Goal: Register for event/course

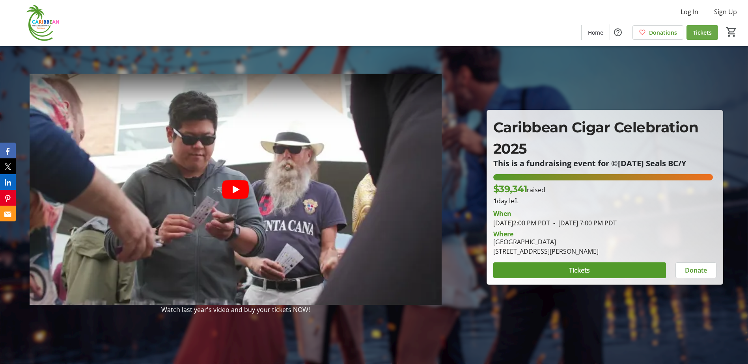
click at [707, 31] on span "Tickets" at bounding box center [702, 32] width 19 height 8
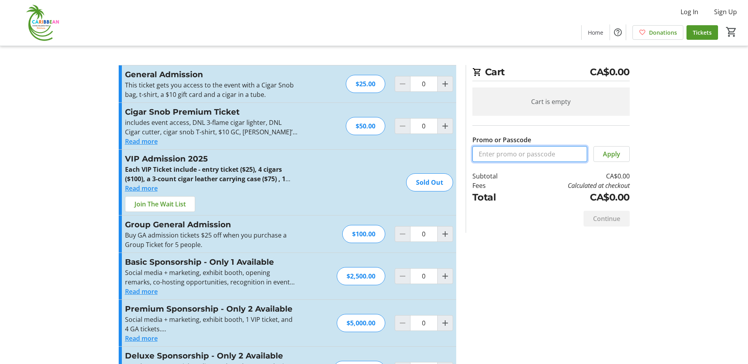
click at [502, 150] on input "Promo or Passcode" at bounding box center [529, 154] width 115 height 16
paste input "FreeCCC-2025"
type input "FreeCCC-2025"
click at [602, 157] on span at bounding box center [611, 154] width 35 height 19
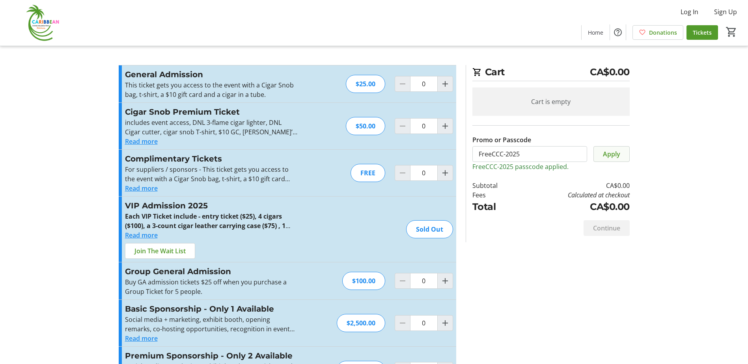
click at [608, 150] on span "Apply" at bounding box center [611, 153] width 17 height 9
click at [450, 175] on span "Increment by one" at bounding box center [445, 173] width 15 height 15
type input "2"
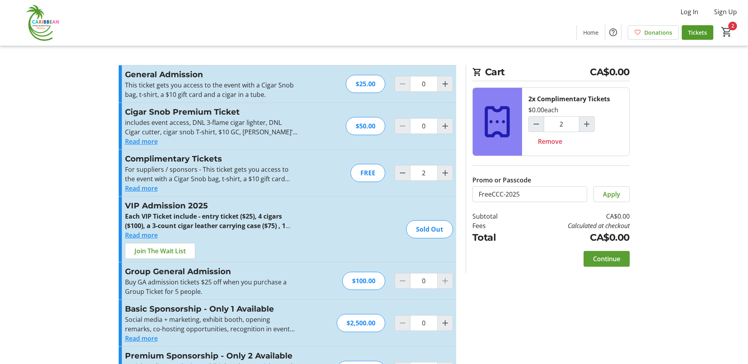
click at [606, 257] on span "Continue" at bounding box center [606, 258] width 27 height 9
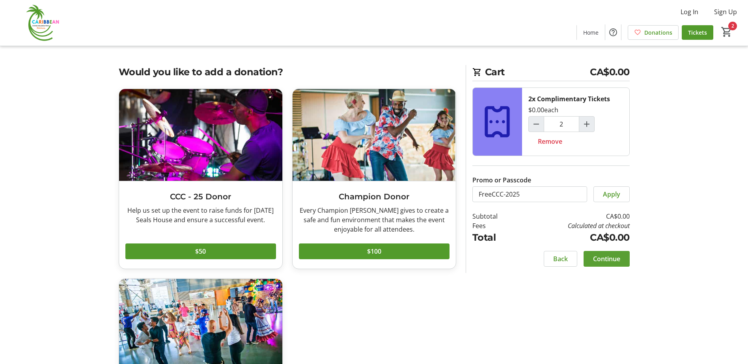
click at [615, 261] on span "Continue" at bounding box center [606, 258] width 27 height 9
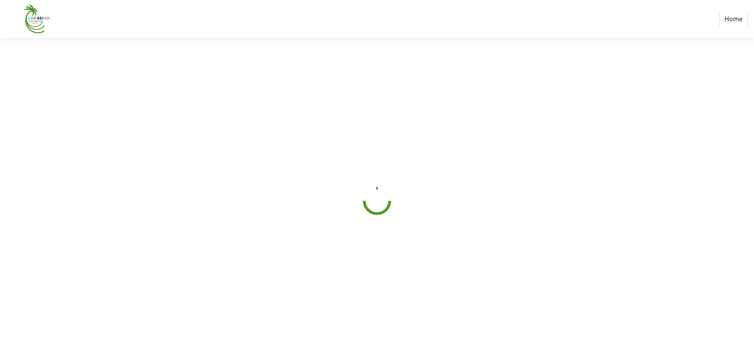
select select "CA"
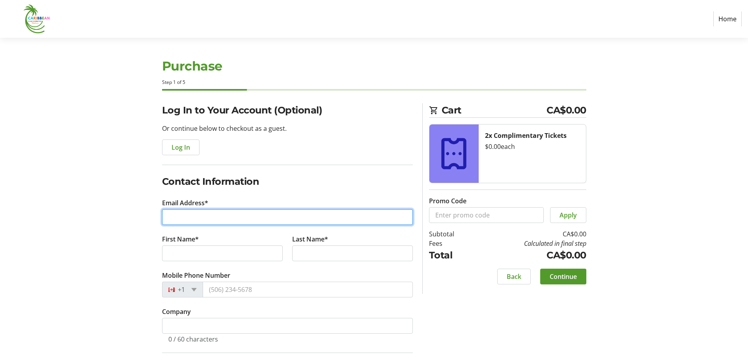
click at [273, 220] on input "Email Address*" at bounding box center [287, 217] width 251 height 16
click at [228, 219] on input "[PERSON_NAME][EMAIL_ADDRESS][DOMAIN_NAME]" at bounding box center [287, 217] width 251 height 16
type input "[PERSON_NAME][EMAIL_ADDRESS][DOMAIN_NAME]"
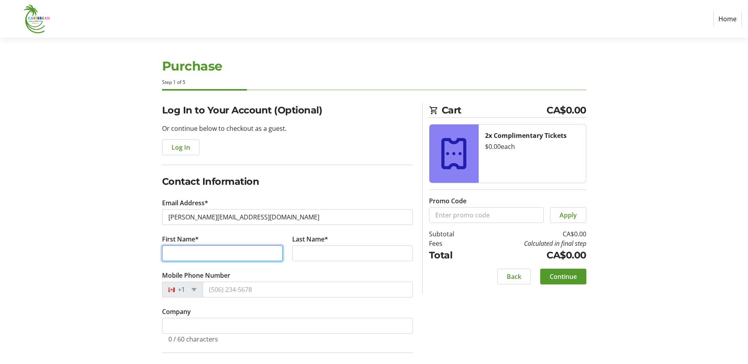
click at [227, 255] on input "First Name*" at bounding box center [222, 254] width 121 height 16
type input "[PERSON_NAME]"
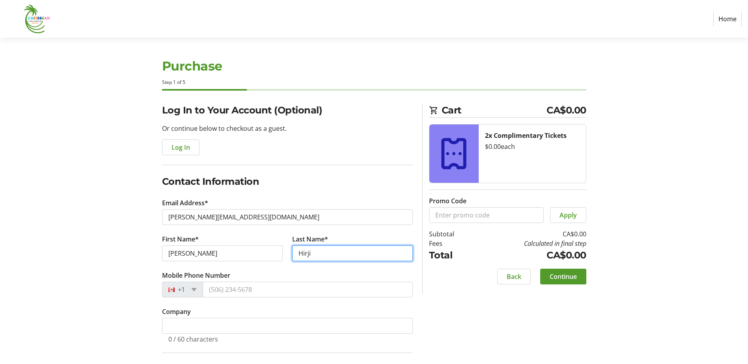
type input "Hirji"
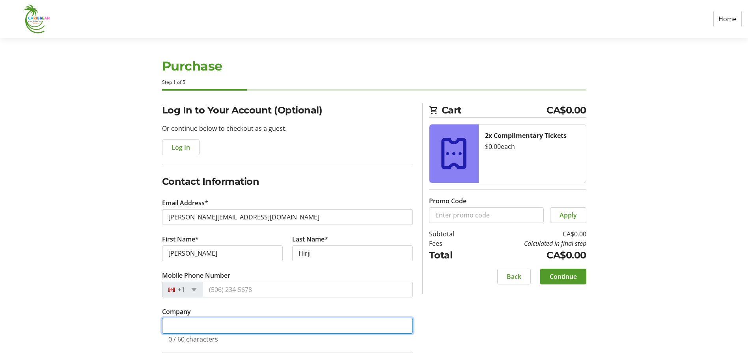
click at [186, 329] on input "Company" at bounding box center [287, 326] width 251 height 16
type input "Samco Printers"
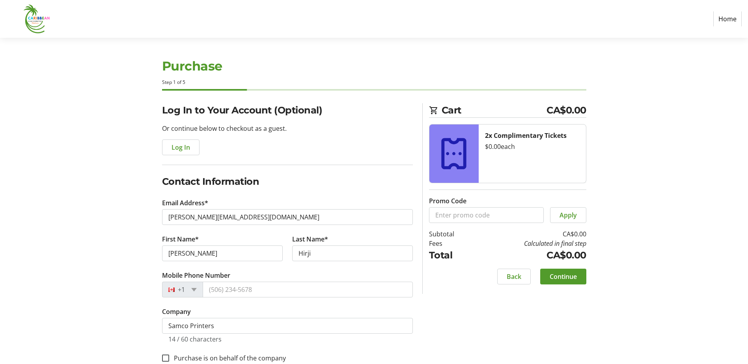
click at [158, 298] on div "Log In to Your Account (Optional) Or continue below to checkout as a guest. Log…" at bounding box center [287, 309] width 260 height 412
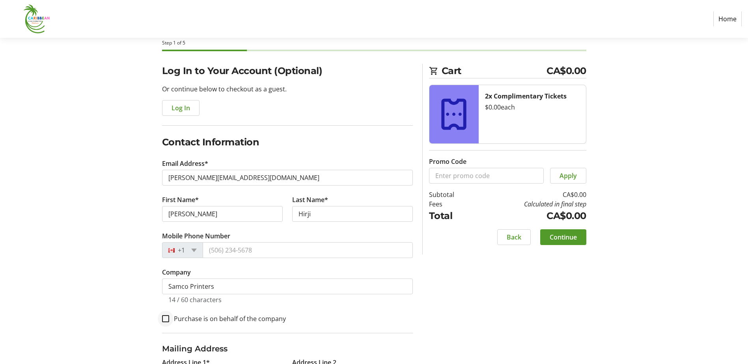
click at [164, 323] on div at bounding box center [165, 318] width 19 height 19
checkbox input "true"
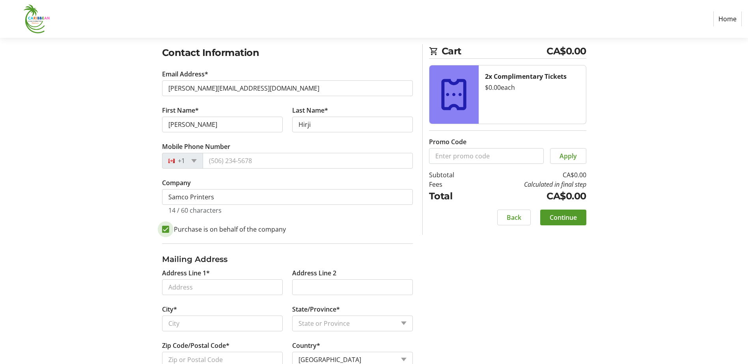
scroll to position [151, 0]
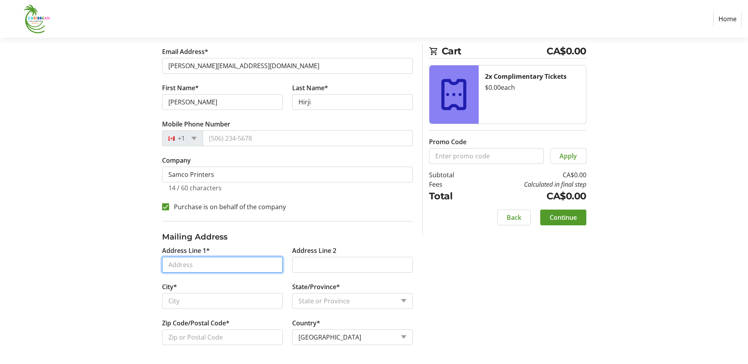
click at [196, 268] on input "Address Line 1*" at bounding box center [222, 265] width 121 height 16
click at [196, 266] on input "Address Line 1*" at bounding box center [222, 265] width 121 height 16
type input "1755 [PERSON_NAME][GEOGRAPHIC_DATA]"
type input "[GEOGRAPHIC_DATA]"
select select "BC"
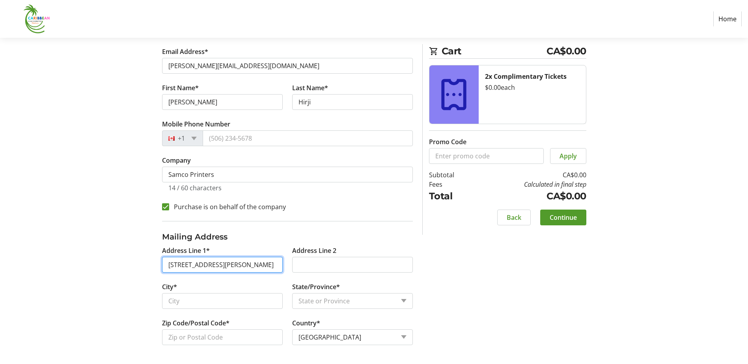
type input "V5T 4T5"
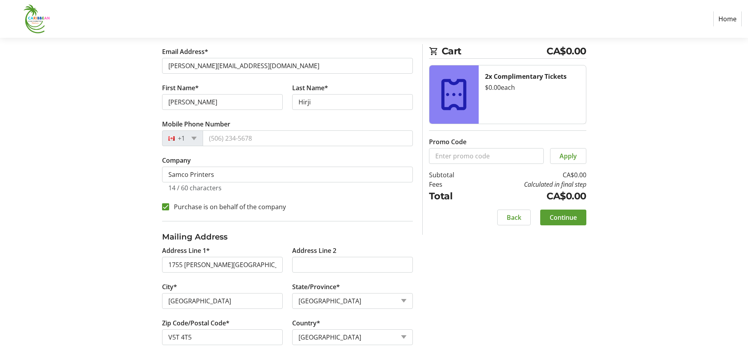
click at [568, 215] on span "Continue" at bounding box center [563, 217] width 27 height 9
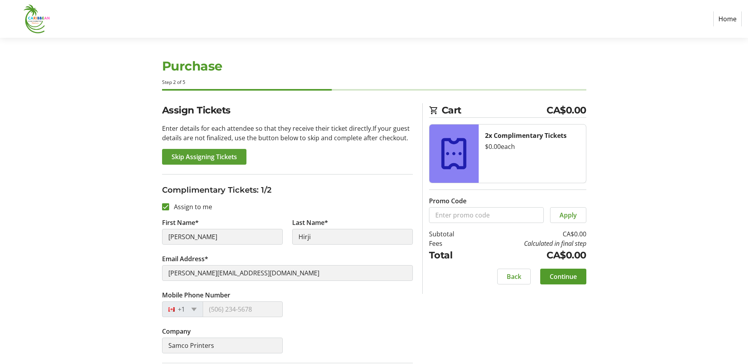
click at [193, 156] on span "Skip Assigning Tickets" at bounding box center [203, 156] width 65 height 9
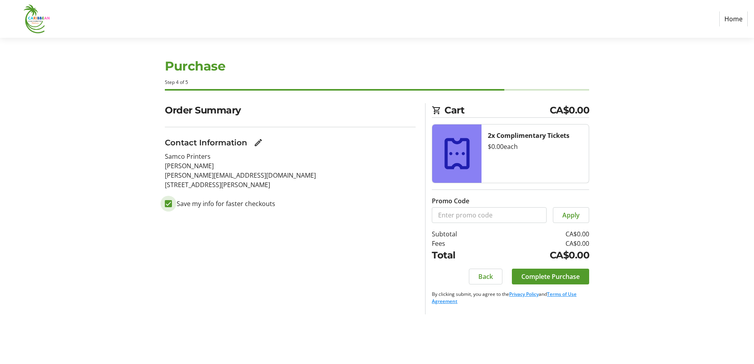
click at [169, 204] on input "Save my info for faster checkouts" at bounding box center [168, 203] width 7 height 7
checkbox input "false"
click at [555, 273] on span "Complete Purchase" at bounding box center [550, 276] width 58 height 9
